Goal: Task Accomplishment & Management: Manage account settings

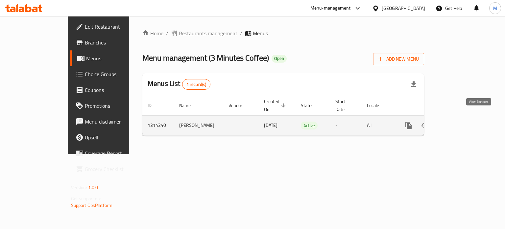
click at [459, 122] on icon "enhanced table" at bounding box center [456, 125] width 6 height 6
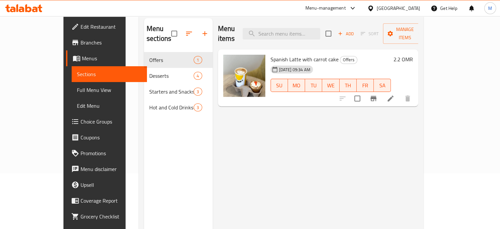
scroll to position [66, 0]
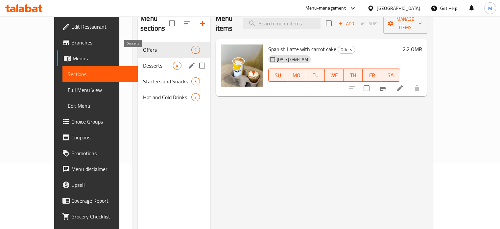
click at [143, 61] on span "Desserts" at bounding box center [158, 65] width 30 height 8
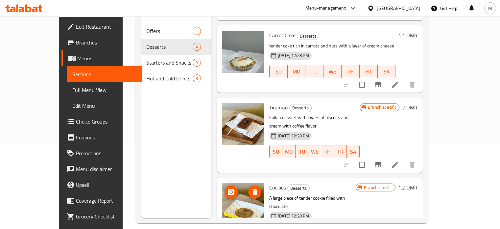
scroll to position [92, 0]
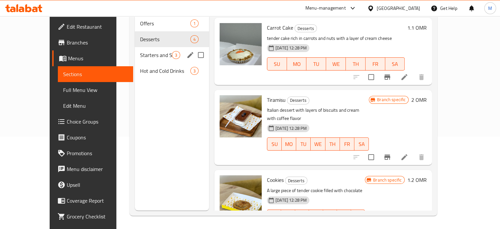
click at [135, 47] on div "Starters and Snacks 3" at bounding box center [172, 55] width 74 height 16
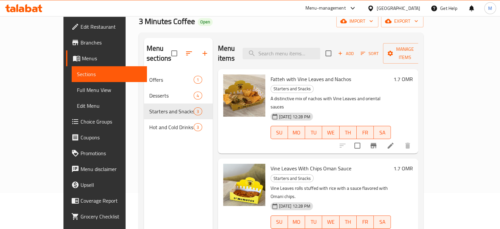
scroll to position [26, 0]
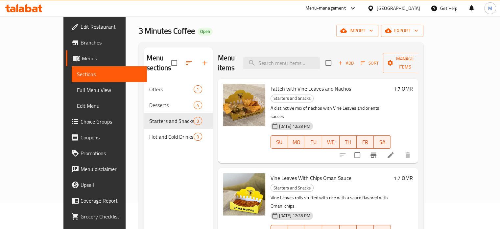
click at [230, 107] on div at bounding box center [244, 105] width 42 height 42
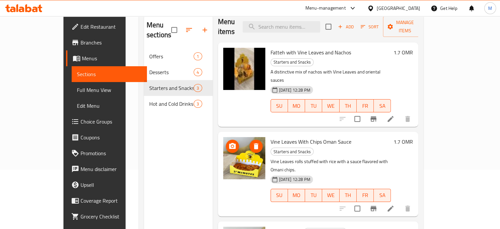
scroll to position [0, 0]
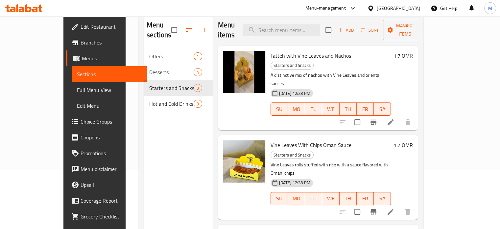
click at [400, 116] on li at bounding box center [390, 122] width 18 height 12
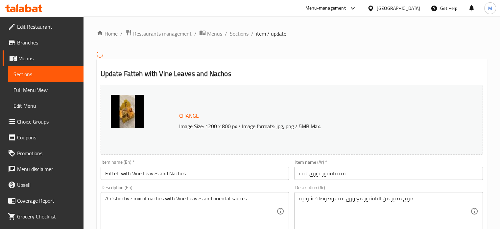
click at [132, 111] on img at bounding box center [127, 111] width 33 height 33
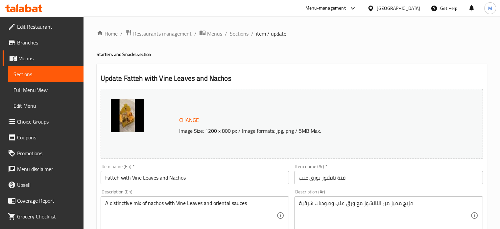
click at [194, 122] on span "Change" at bounding box center [189, 120] width 20 height 10
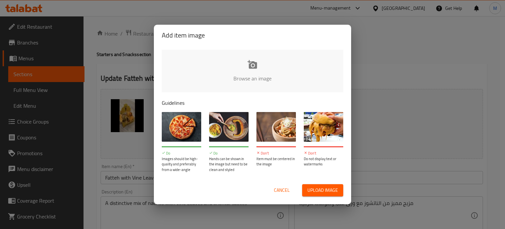
click at [253, 66] on input "file" at bounding box center [475, 80] width 626 height 61
type input "C:\fakepath\1dc7e549-c921-45df-a108-3c7d739c100f.jpg"
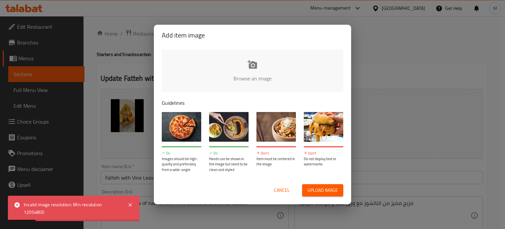
click at [314, 186] on span "Upload image" at bounding box center [322, 190] width 31 height 8
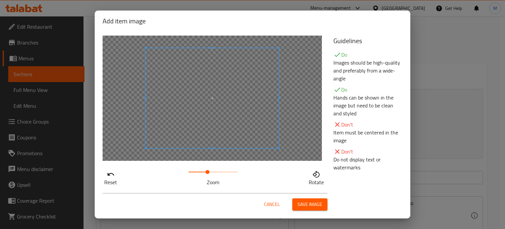
drag, startPoint x: 186, startPoint y: 173, endPoint x: 205, endPoint y: 176, distance: 19.1
click at [206, 174] on span at bounding box center [208, 172] width 4 height 4
click at [217, 111] on span at bounding box center [199, 105] width 133 height 100
drag, startPoint x: 203, startPoint y: 171, endPoint x: 213, endPoint y: 168, distance: 10.4
click at [213, 170] on span at bounding box center [214, 172] width 4 height 4
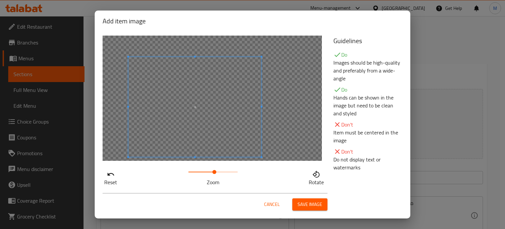
click at [204, 123] on span at bounding box center [194, 107] width 133 height 100
click at [217, 171] on span at bounding box center [218, 172] width 4 height 4
click at [215, 174] on span at bounding box center [217, 172] width 4 height 4
click at [223, 133] on span at bounding box center [195, 103] width 133 height 100
click at [213, 174] on span at bounding box center [214, 172] width 4 height 4
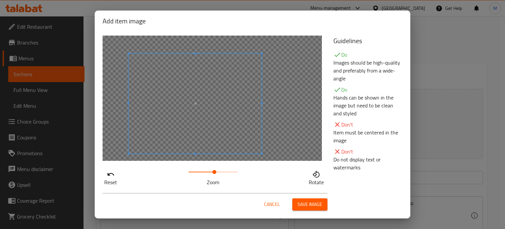
click at [293, 126] on div at bounding box center [212, 98] width 219 height 125
click at [213, 172] on span at bounding box center [215, 172] width 4 height 4
click at [288, 127] on div at bounding box center [212, 98] width 219 height 125
click at [216, 172] on span at bounding box center [218, 172] width 4 height 4
click at [214, 172] on span at bounding box center [216, 172] width 4 height 4
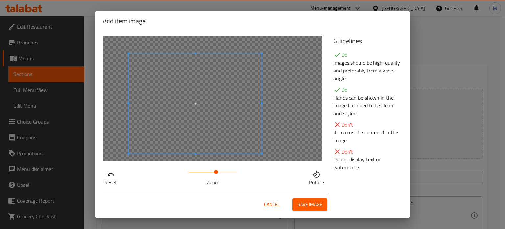
click at [316, 200] on span "Save image" at bounding box center [310, 204] width 25 height 8
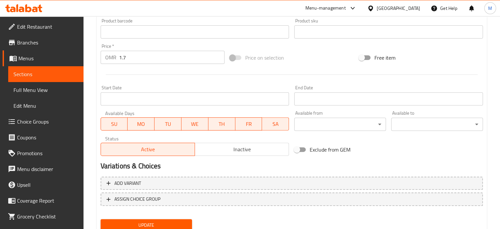
scroll to position [245, 0]
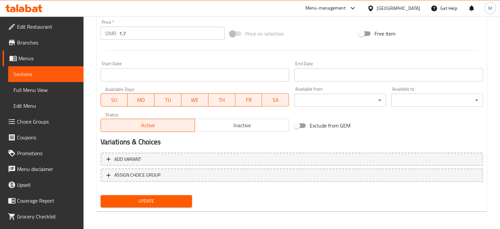
click at [163, 207] on div "Update" at bounding box center [146, 200] width 97 height 17
click at [163, 197] on span "Update" at bounding box center [146, 201] width 81 height 8
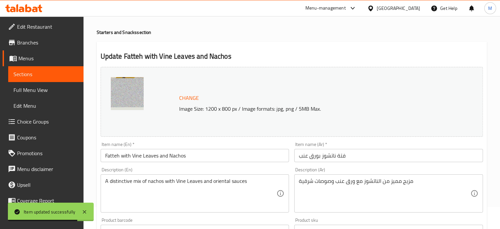
scroll to position [0, 0]
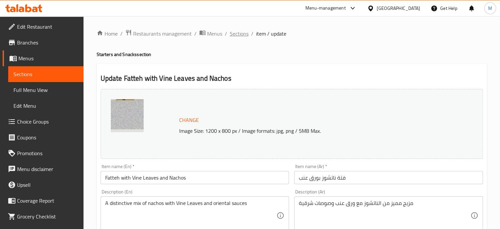
click at [243, 33] on span "Sections" at bounding box center [239, 34] width 19 height 8
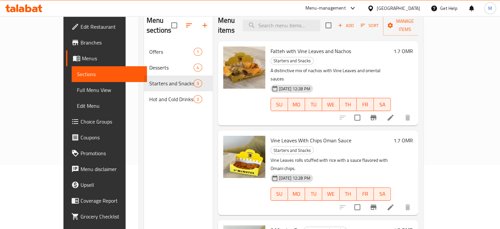
scroll to position [59, 0]
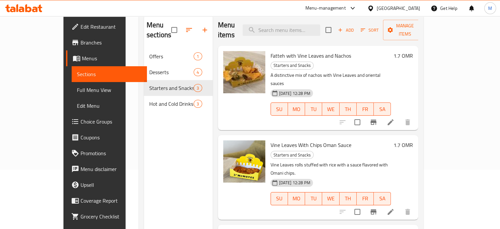
drag, startPoint x: 50, startPoint y: 28, endPoint x: 47, endPoint y: 24, distance: 4.7
click at [81, 28] on span "Edit Restaurant" at bounding box center [111, 27] width 61 height 8
